Goal: Information Seeking & Learning: Learn about a topic

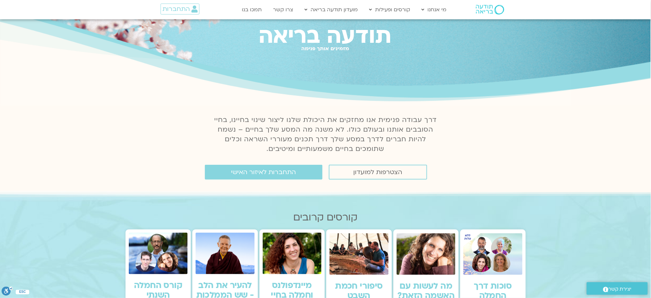
scroll to position [171, 0]
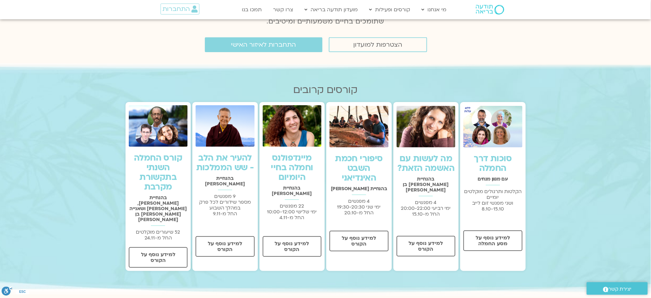
click at [508, 157] on link "סוכות דרך החמלה" at bounding box center [493, 163] width 38 height 21
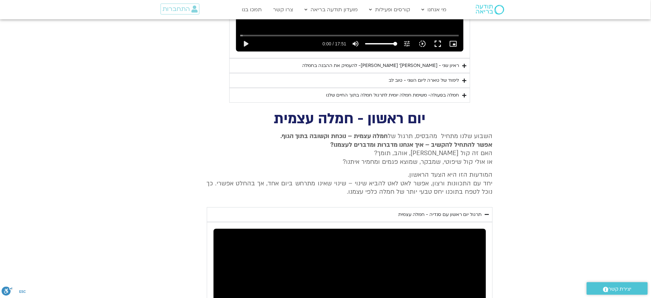
scroll to position [1828, 0]
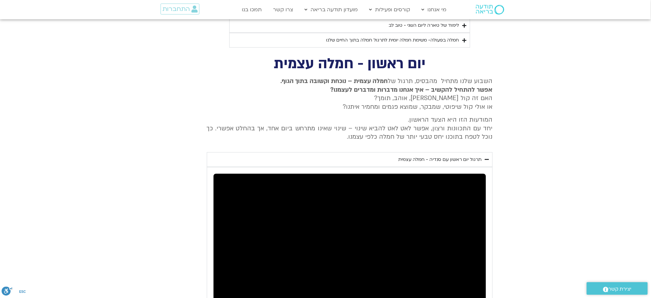
click at [430, 156] on div "תרגול יום ראשון עם סנדיה - חמלה עצמית" at bounding box center [440, 160] width 83 height 8
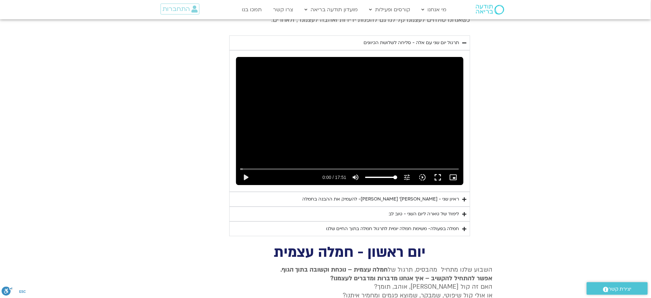
scroll to position [1571, 0]
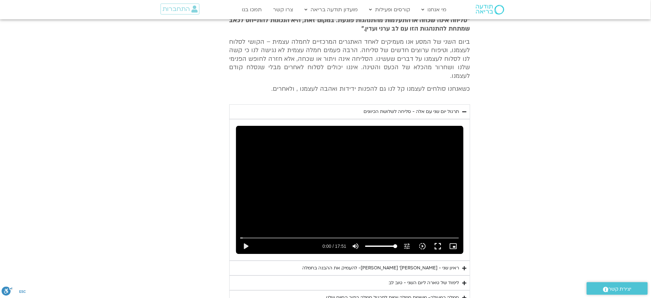
click at [408, 108] on div "תרגול יום שני עם אלה - סליחה לשלושת הכיוונים" at bounding box center [411, 112] width 95 height 8
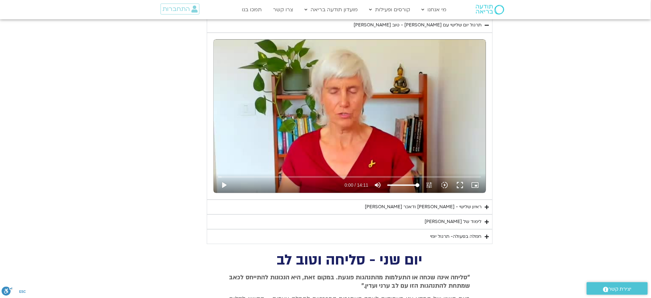
scroll to position [1228, 0]
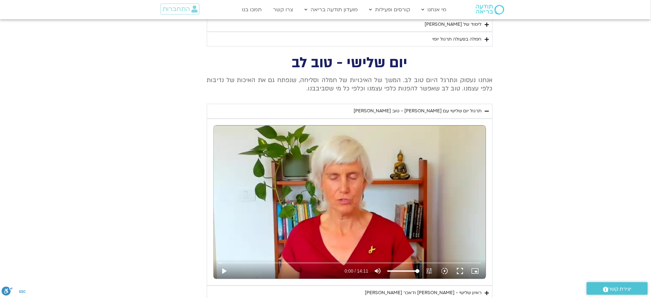
click at [400, 110] on summary "תרגול יום שלישי עם סנדיה - טוב לב" at bounding box center [350, 111] width 286 height 15
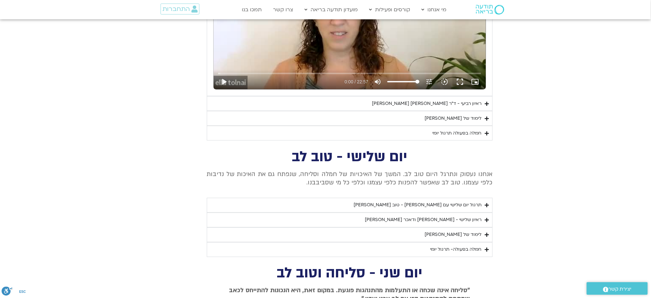
scroll to position [971, 0]
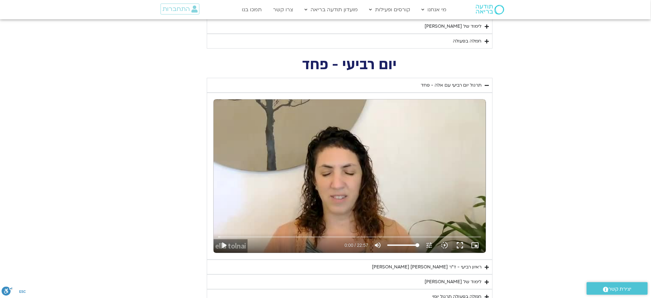
click at [415, 86] on summary "תרגול יום רביעי עם אלה - פחד" at bounding box center [350, 85] width 286 height 15
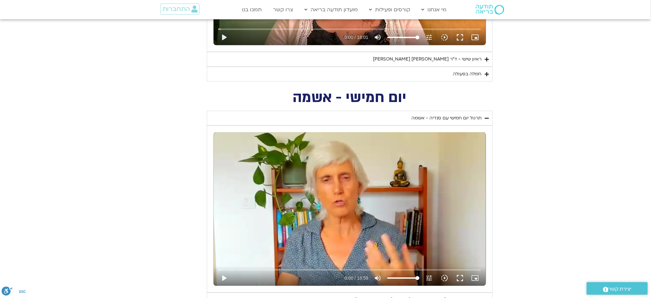
scroll to position [628, 0]
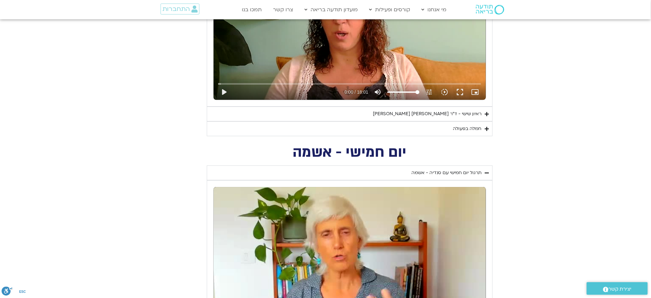
click at [452, 171] on div "תרגול יום חמישי עם סנדיה - אשמה" at bounding box center [447, 173] width 70 height 8
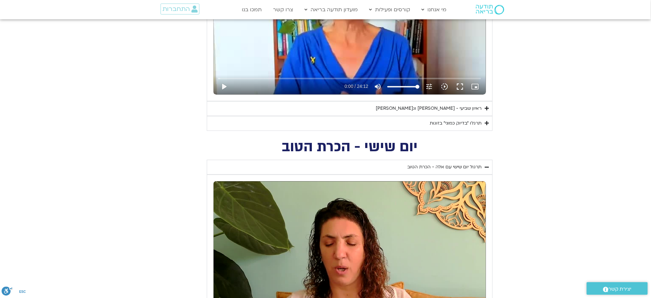
scroll to position [371, 0]
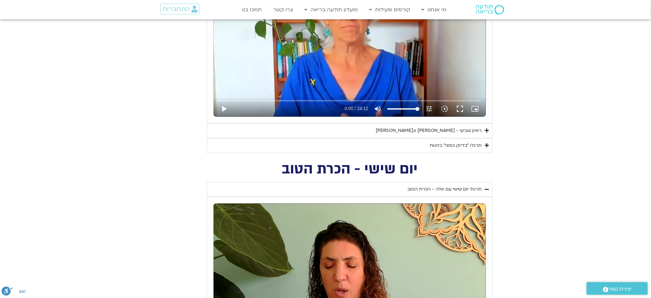
click at [455, 190] on div "תרגול יום שישי עם אלה - הכרת הטוב" at bounding box center [445, 189] width 74 height 8
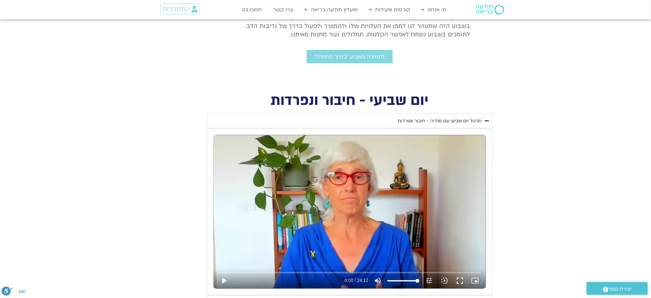
scroll to position [114, 0]
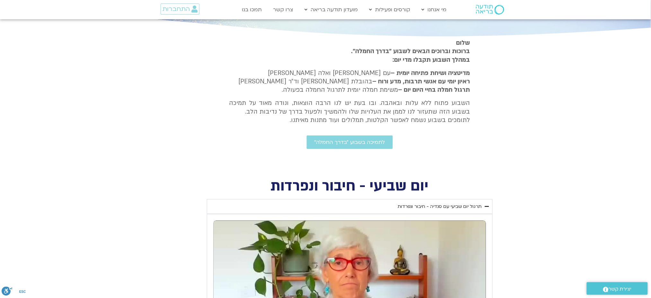
click at [448, 208] on div "תרגול יום שביעי עם סנדיה - חיבור ונפרדות" at bounding box center [440, 206] width 84 height 8
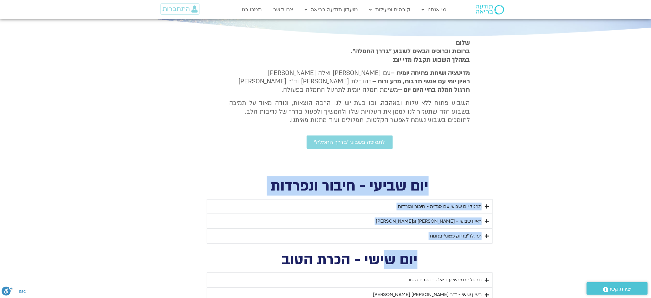
drag, startPoint x: 430, startPoint y: 184, endPoint x: 388, endPoint y: 247, distance: 75.7
click at [426, 257] on h2 "יום שישי - הכרת הטוב" at bounding box center [350, 259] width 286 height 13
drag, startPoint x: 275, startPoint y: 257, endPoint x: 432, endPoint y: 171, distance: 178.8
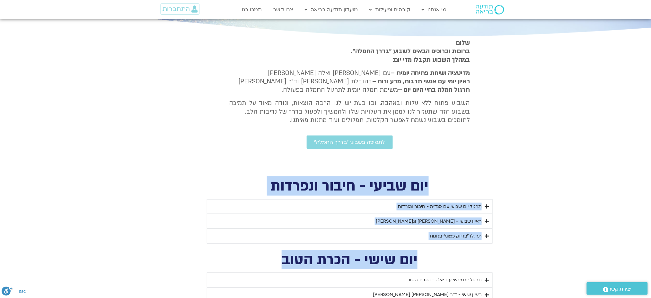
click at [396, 192] on h2 "יום שביעי - חיבור ונפרדות" at bounding box center [350, 185] width 286 height 13
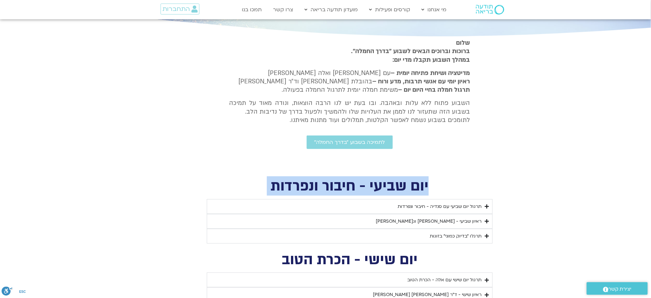
click at [396, 192] on h2 "יום שביעי - חיבור ונפרדות" at bounding box center [350, 185] width 286 height 13
click at [368, 192] on h2 "יום שביעי - חיבור ונפרדות" at bounding box center [350, 185] width 286 height 13
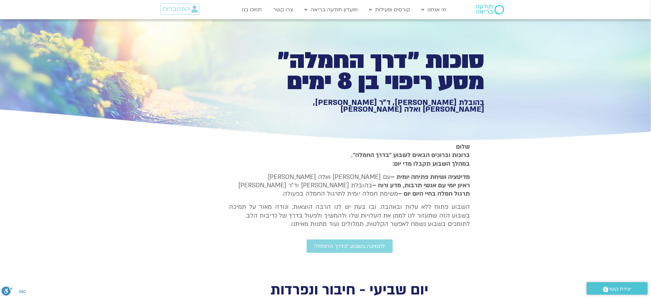
scroll to position [0, 0]
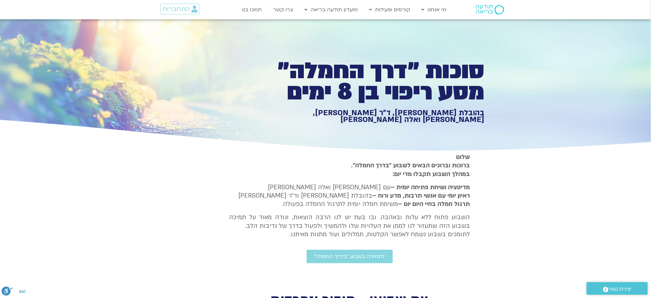
click at [360, 65] on h1 "סוכות ״דרך החמלה״ מסע ריפוי בן 8 ימים" at bounding box center [373, 81] width 223 height 42
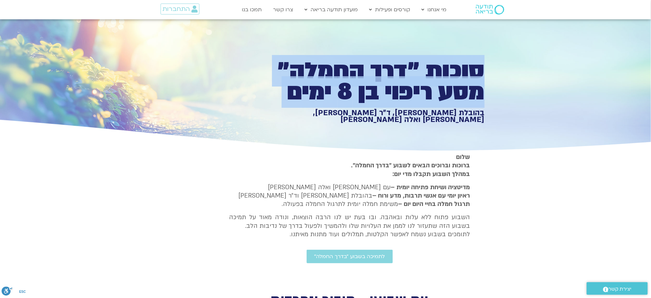
click at [360, 65] on h1 "סוכות ״דרך החמלה״ מסע ריפוי בן 8 ימים" at bounding box center [373, 81] width 223 height 42
click at [330, 78] on h1 "סוכות ״דרך החמלה״ מסע ריפוי בן 8 ימים" at bounding box center [373, 81] width 223 height 42
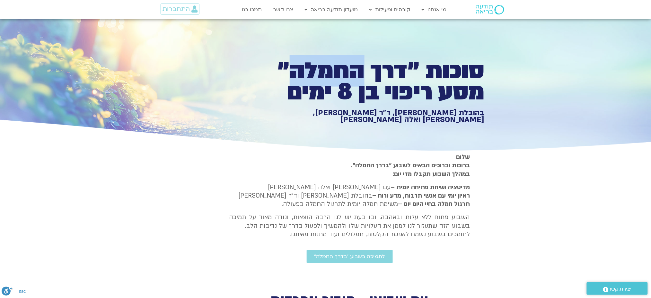
click at [330, 78] on h1 "סוכות ״דרך החמלה״ מסע ריפוי בן 8 ימים" at bounding box center [373, 81] width 223 height 42
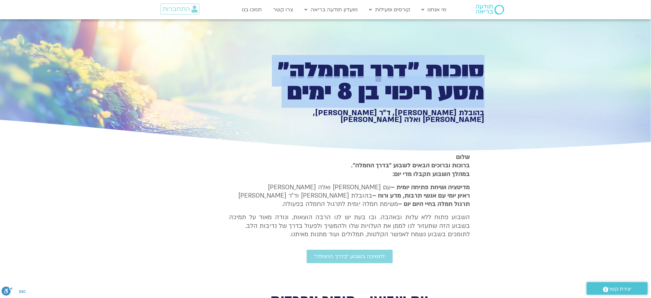
click at [330, 78] on h1 "סוכות ״דרך החמלה״ מסע ריפוי בן 8 ימים" at bounding box center [373, 81] width 223 height 42
click at [377, 76] on h1 "סוכות ״דרך החמלה״ מסע ריפוי בן 8 ימים" at bounding box center [373, 81] width 223 height 42
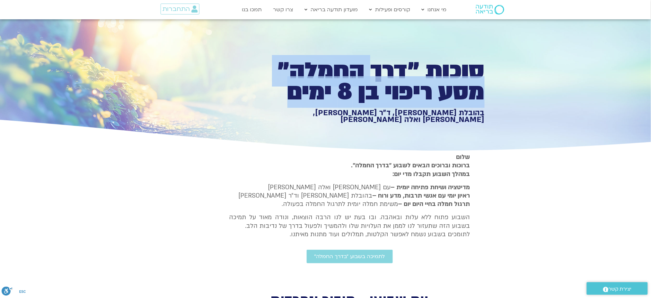
drag, startPoint x: 368, startPoint y: 53, endPoint x: 276, endPoint y: 107, distance: 106.9
click at [276, 107] on div "סוכות ״דרך החמלה״ מסע ריפוי בן 8 ימים בהובלת טארה בראך, ד״ר סטי אל-בר, סנדיה בר…" at bounding box center [373, 86] width 223 height 74
click at [293, 97] on h1 "סוכות ״דרך החמלה״ מסע ריפוי בן 8 ימים" at bounding box center [373, 81] width 223 height 42
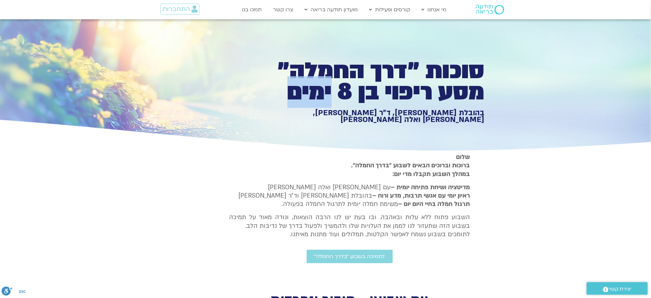
click at [293, 97] on h1 "סוכות ״דרך החמלה״ מסע ריפוי בן 8 ימים" at bounding box center [373, 81] width 223 height 42
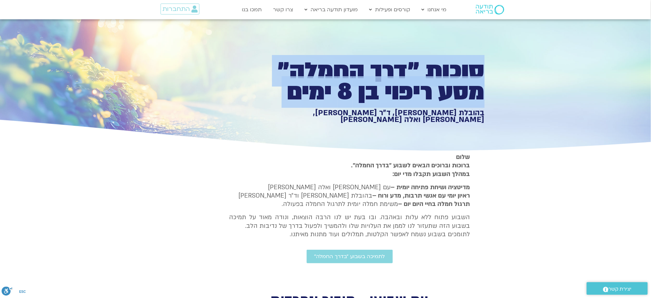
click at [293, 97] on h1 "סוכות ״דרך החמלה״ מסע ריפוי בן 8 ימים" at bounding box center [373, 81] width 223 height 42
click at [290, 97] on h1 "סוכות ״דרך החמלה״ מסע ריפוי בן 8 ימים" at bounding box center [373, 81] width 223 height 42
drag, startPoint x: 300, startPoint y: 76, endPoint x: 414, endPoint y: 49, distance: 117.1
click at [414, 49] on div "סוכות ״דרך החמלה״ מסע ריפוי בן 8 ימים בהובלת טארה בראך, ד״ר סטי אל-בר, סנדיה בר…" at bounding box center [326, 85] width 318 height 133
click at [378, 79] on h1 "סוכות ״דרך החמלה״ מסע ריפוי בן 8 ימים" at bounding box center [373, 81] width 223 height 42
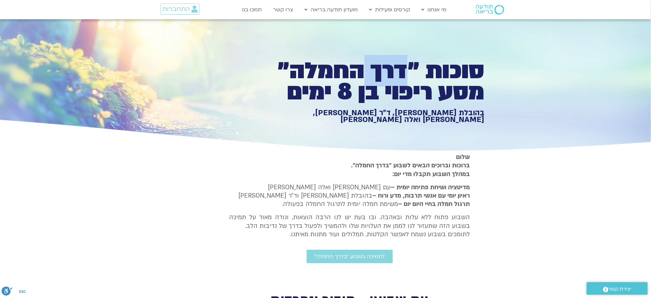
click at [378, 79] on h1 "סוכות ״דרך החמלה״ מסע ריפוי בן 8 ימים" at bounding box center [373, 81] width 223 height 42
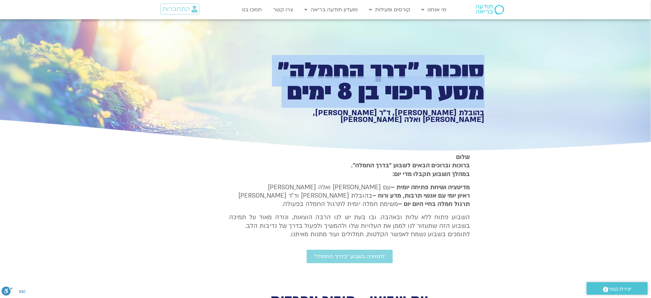
click at [378, 79] on h1 "סוכות ״דרך החמלה״ מסע ריפוי בן 8 ימים" at bounding box center [373, 81] width 223 height 42
click at [356, 85] on h1 "סוכות ״דרך החמלה״ מסע ריפוי בן 8 ימים" at bounding box center [373, 81] width 223 height 42
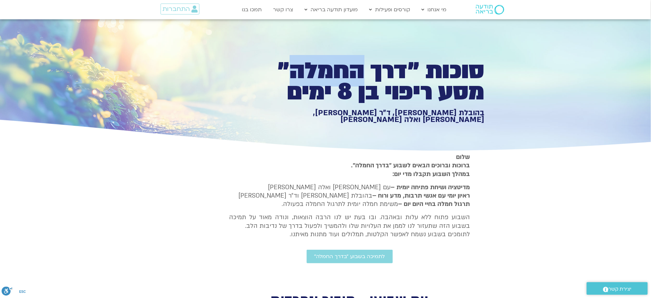
click at [356, 85] on h1 "סוכות ״דרך החמלה״ מסע ריפוי בן 8 ימים" at bounding box center [373, 81] width 223 height 42
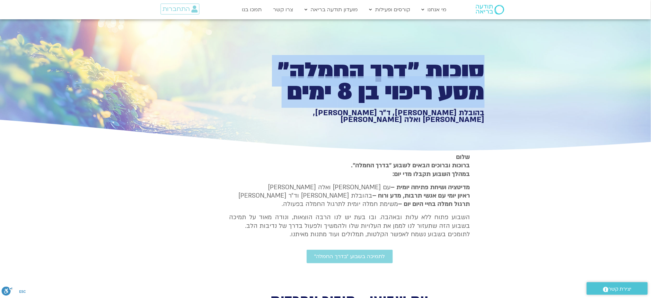
click at [356, 85] on h1 "סוכות ״דרך החמלה״ מסע ריפוי בן 8 ימים" at bounding box center [373, 81] width 223 height 42
click at [334, 85] on h1 "סוכות ״דרך החמלה״ מסע ריפוי בן 8 ימים" at bounding box center [373, 81] width 223 height 42
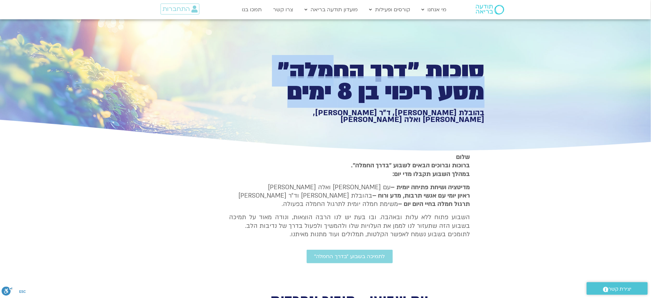
drag, startPoint x: 328, startPoint y: 57, endPoint x: 287, endPoint y: 105, distance: 62.7
click at [287, 105] on div "סוכות ״דרך החמלה״ מסע ריפוי בן 8 ימים בהובלת טארה בראך, ד״ר סטי אל-בר, סנדיה בר…" at bounding box center [373, 86] width 223 height 74
click at [328, 87] on h1 "סוכות ״דרך החמלה״ מסע ריפוי בן 8 ימים" at bounding box center [373, 81] width 223 height 42
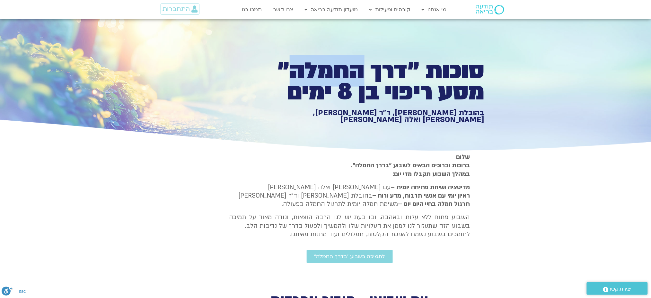
click at [328, 87] on h1 "סוכות ״דרך החמלה״ מסע ריפוי בן 8 ימים" at bounding box center [373, 81] width 223 height 42
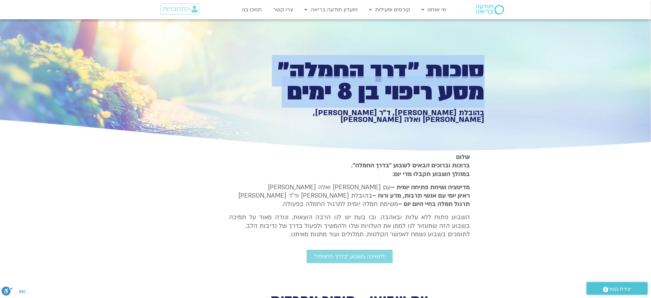
click at [328, 87] on h1 "סוכות ״דרך החמלה״ מסע ריפוי בן 8 ימים" at bounding box center [373, 81] width 223 height 42
click at [368, 84] on h1 "סוכות ״דרך החמלה״ מסע ריפוי בן 8 ימים" at bounding box center [373, 81] width 223 height 42
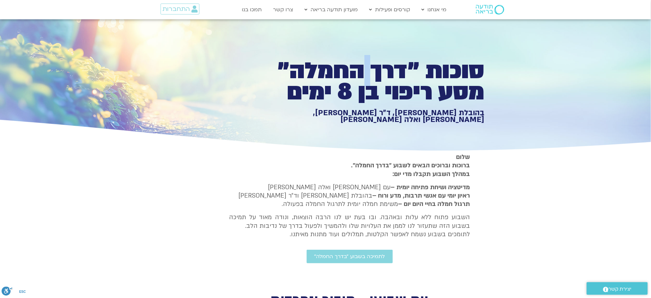
click at [368, 84] on h1 "סוכות ״דרך החמלה״ מסע ריפוי בן 8 ימים" at bounding box center [373, 81] width 223 height 42
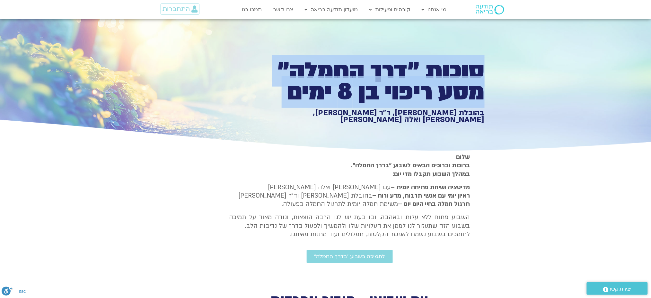
click at [368, 84] on h1 "סוכות ״דרך החמלה״ מסע ריפוי בן 8 ימים" at bounding box center [373, 81] width 223 height 42
click at [337, 84] on h1 "סוכות ״דרך החמלה״ מסע ריפוי בן 8 ימים" at bounding box center [373, 81] width 223 height 42
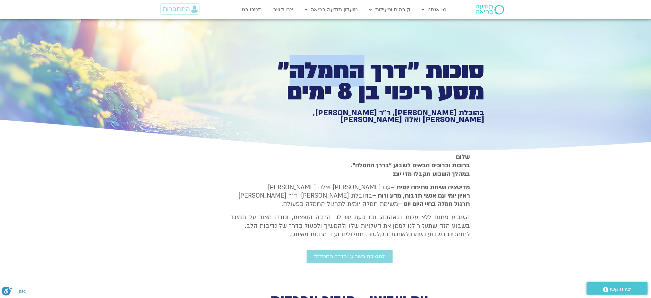
click at [337, 84] on h1 "סוכות ״דרך החמלה״ מסע ריפוי בן 8 ימים" at bounding box center [373, 81] width 223 height 42
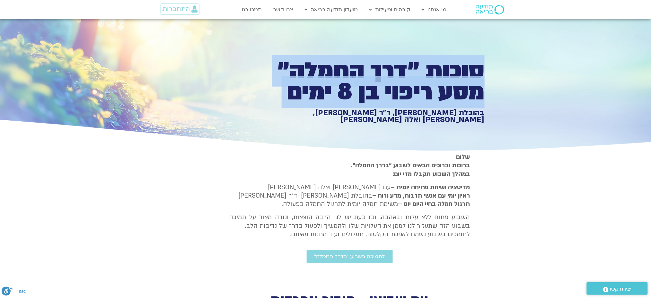
click at [337, 84] on h1 "סוכות ״דרך החמלה״ מסע ריפוי בן 8 ימים" at bounding box center [373, 81] width 223 height 42
click at [392, 83] on h1 "סוכות ״דרך החמלה״ מסע ריפוי בן 8 ימים" at bounding box center [373, 81] width 223 height 42
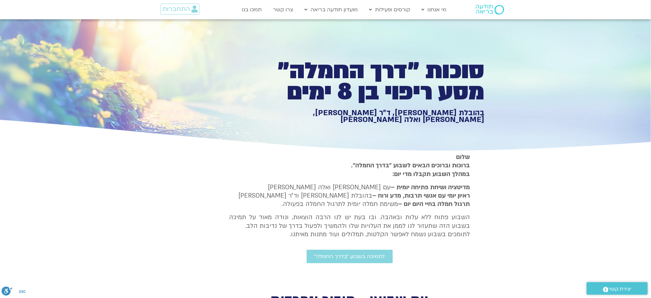
click at [354, 82] on h1 "סוכות ״דרך החמלה״ מסע ריפוי בן 8 ימים" at bounding box center [373, 81] width 223 height 42
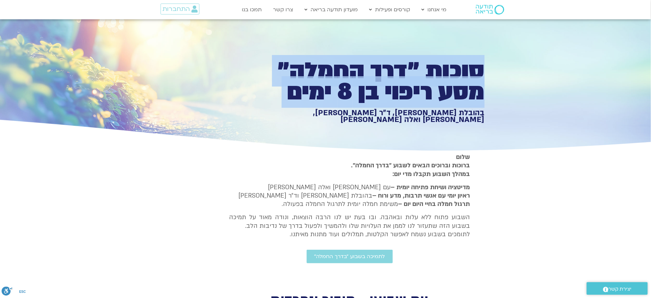
drag, startPoint x: 354, startPoint y: 82, endPoint x: 336, endPoint y: 81, distance: 18.0
click at [354, 81] on h1 "סוכות ״דרך החמלה״ מסע ריפוי בן 8 ימים" at bounding box center [373, 81] width 223 height 42
click at [336, 81] on h1 "סוכות ״דרך החמלה״ מסע ריפוי בן 8 ימים" at bounding box center [373, 81] width 223 height 42
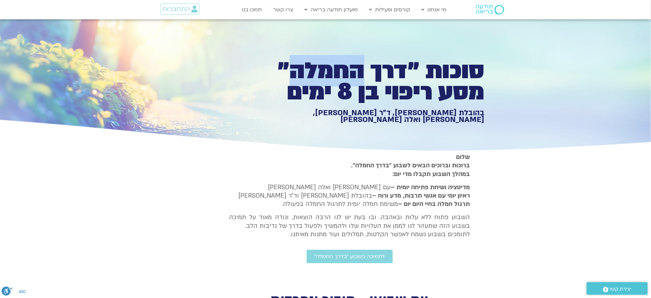
click at [336, 81] on h1 "סוכות ״דרך החמלה״ מסע ריפוי בן 8 ימים" at bounding box center [373, 81] width 223 height 42
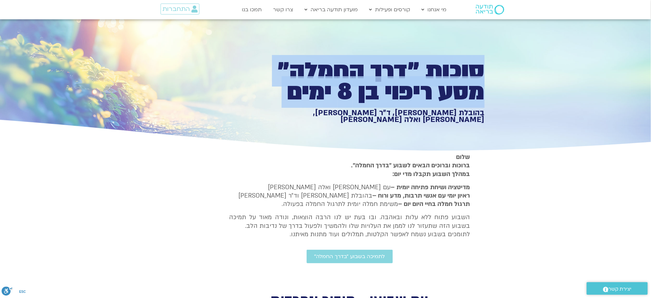
click at [336, 81] on h1 "סוכות ״דרך החמלה״ מסע ריפוי בן 8 ימים" at bounding box center [373, 81] width 223 height 42
click at [414, 76] on h1 "סוכות ״דרך החמלה״ מסע ריפוי בן 8 ימים" at bounding box center [373, 81] width 223 height 42
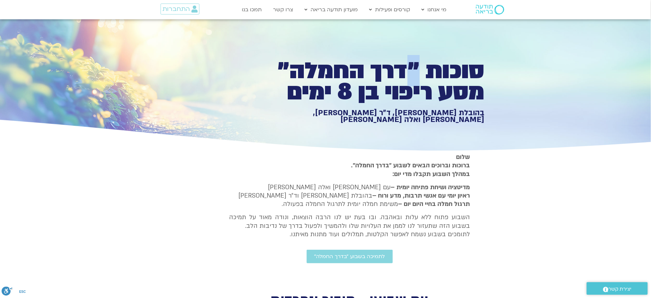
click at [414, 76] on h1 "סוכות ״דרך החמלה״ מסע ריפוי בן 8 ימים" at bounding box center [373, 81] width 223 height 42
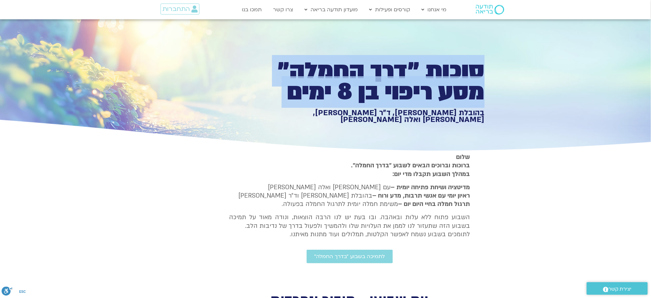
click at [414, 76] on h1 "סוכות ״דרך החמלה״ מסע ריפוי בן 8 ימים" at bounding box center [373, 81] width 223 height 42
click at [397, 80] on h1 "סוכות ״דרך החמלה״ מסע ריפוי בן 8 ימים" at bounding box center [373, 81] width 223 height 42
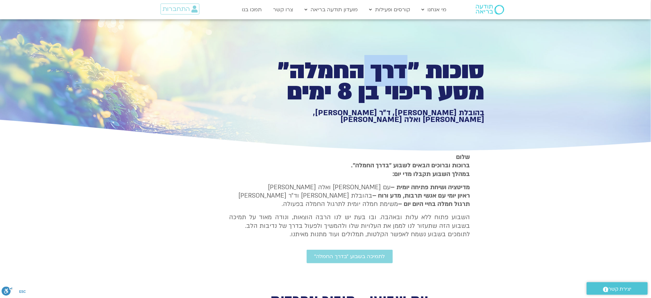
click at [397, 80] on h1 "סוכות ״דרך החמלה״ מסע ריפוי בן 8 ימים" at bounding box center [373, 81] width 223 height 42
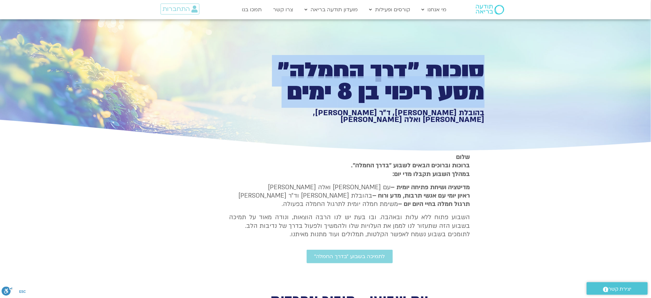
click at [397, 80] on h1 "סוכות ״דרך החמלה״ מסע ריפוי בן 8 ימים" at bounding box center [373, 81] width 223 height 42
click at [377, 80] on h1 "סוכות ״דרך החמלה״ מסע ריפוי בן 8 ימים" at bounding box center [373, 81] width 223 height 42
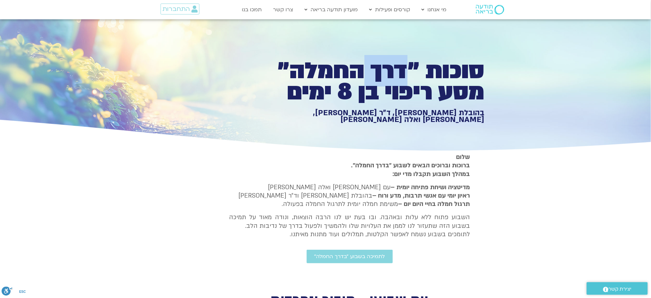
click at [377, 80] on h1 "סוכות ״דרך החמלה״ מסע ריפוי בן 8 ימים" at bounding box center [373, 81] width 223 height 42
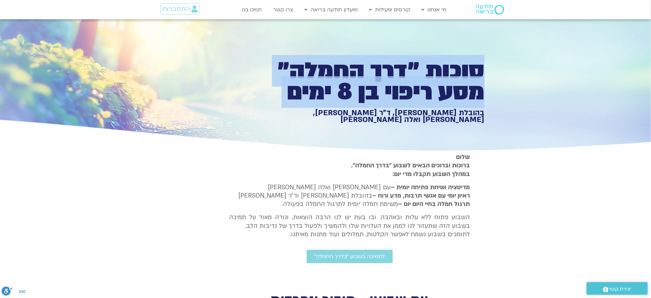
click at [377, 80] on h1 "סוכות ״דרך החמלה״ מסע ריפוי בן 8 ימים" at bounding box center [373, 81] width 223 height 42
click at [358, 81] on h1 "סוכות ״דרך החמלה״ מסע ריפוי בן 8 ימים" at bounding box center [373, 81] width 223 height 42
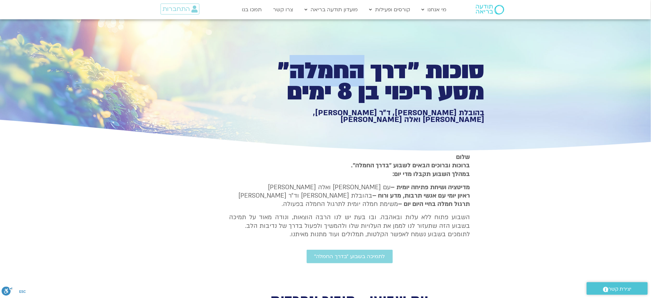
click at [358, 81] on h1 "סוכות ״דרך החמלה״ מסע ריפוי בן 8 ימים" at bounding box center [373, 81] width 223 height 42
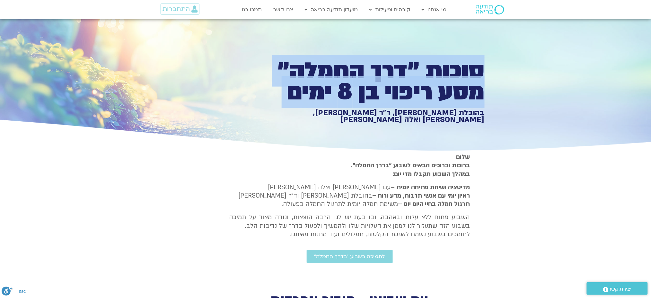
click at [358, 81] on h1 "סוכות ״דרך החמלה״ מסע ריפוי בן 8 ימים" at bounding box center [373, 81] width 223 height 42
click at [381, 80] on h1 "סוכות ״דרך החמלה״ מסע ריפוי בן 8 ימים" at bounding box center [373, 81] width 223 height 42
